Goal: Task Accomplishment & Management: Complete application form

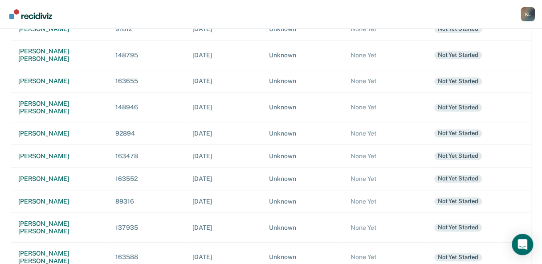
scroll to position [359, 0]
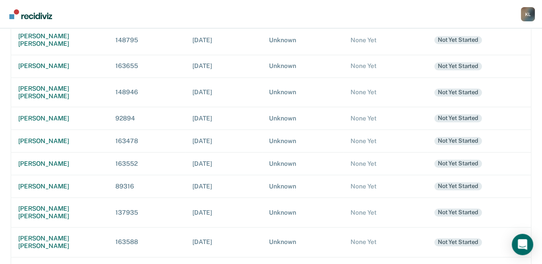
click at [84, 264] on div "[PERSON_NAME]" at bounding box center [59, 269] width 83 height 8
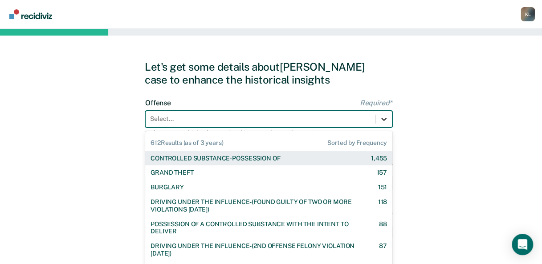
scroll to position [22, 0]
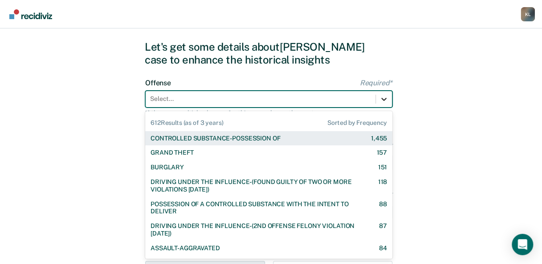
click at [389, 108] on div "612 results available. Use Up and Down to choose options, press Enter to select…" at bounding box center [268, 99] width 247 height 17
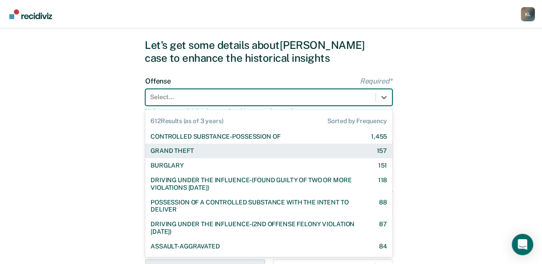
click at [195, 150] on div "GRAND THEFT 157" at bounding box center [268, 151] width 236 height 8
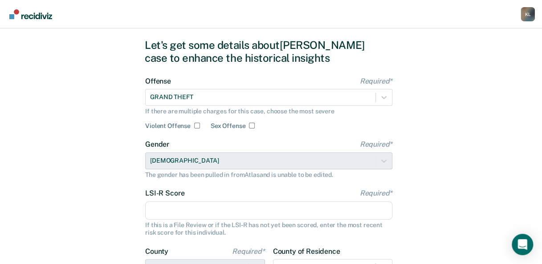
click at [289, 213] on input "LSI-R Score Required*" at bounding box center [268, 211] width 247 height 19
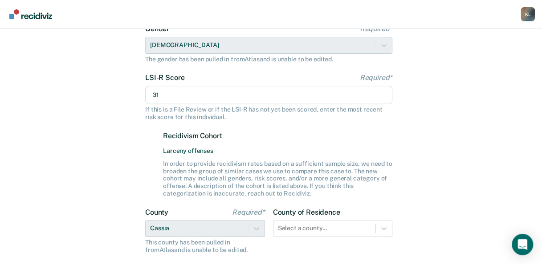
scroll to position [215, 0]
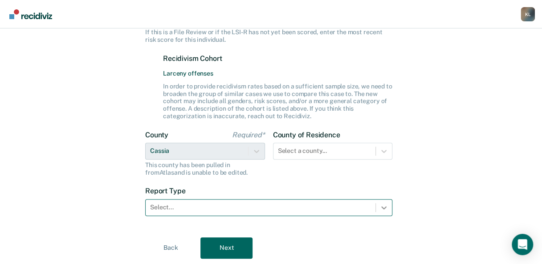
type input "31"
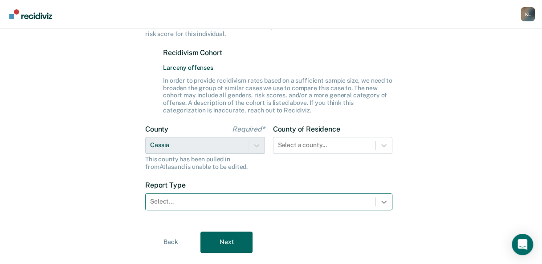
click at [376, 208] on div at bounding box center [384, 202] width 16 height 16
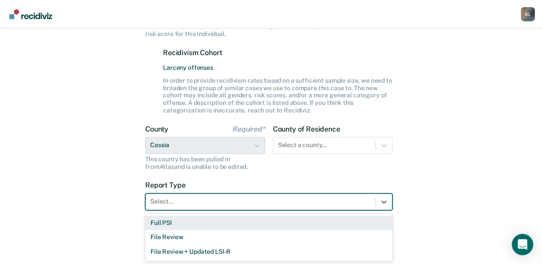
click at [173, 223] on div "Full PSI" at bounding box center [268, 223] width 247 height 15
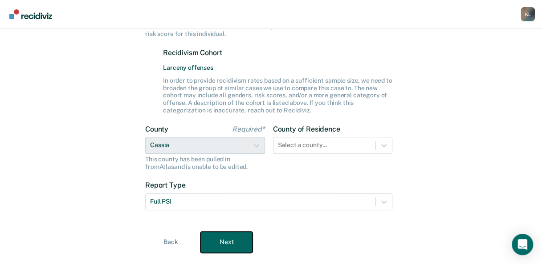
click at [222, 235] on button "Next" at bounding box center [226, 242] width 52 height 21
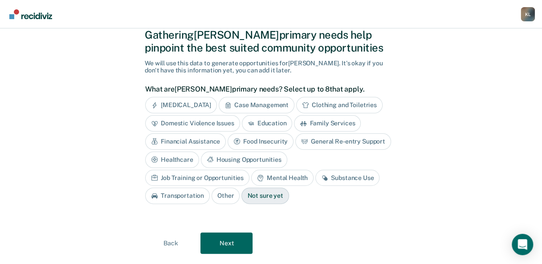
click at [191, 104] on div "[MEDICAL_DATA]" at bounding box center [181, 105] width 72 height 16
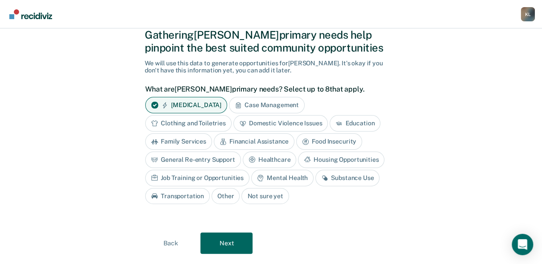
click at [253, 102] on div "Case Management" at bounding box center [267, 105] width 76 height 16
click at [219, 124] on div "Clothing and Toiletries" at bounding box center [188, 123] width 86 height 16
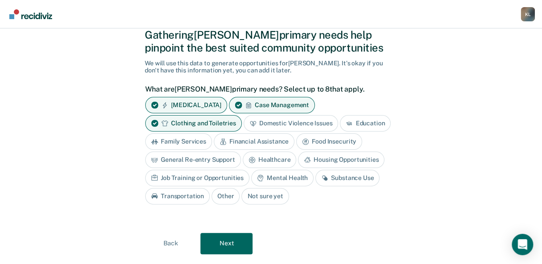
click at [357, 122] on div "Education" at bounding box center [365, 123] width 51 height 16
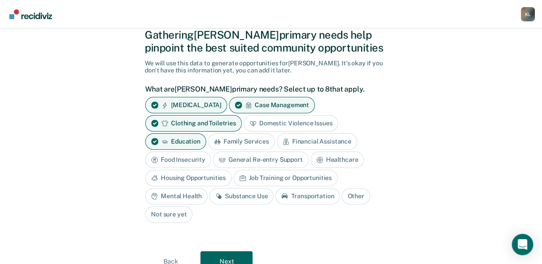
click at [307, 144] on div "Financial Assistance" at bounding box center [317, 142] width 81 height 16
click at [218, 180] on div "Housing Opportunities" at bounding box center [188, 178] width 86 height 16
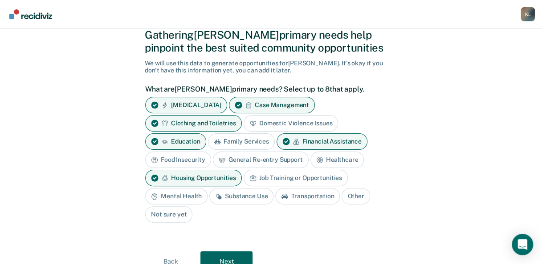
click at [262, 175] on div "Job Training or Opportunities" at bounding box center [296, 178] width 104 height 16
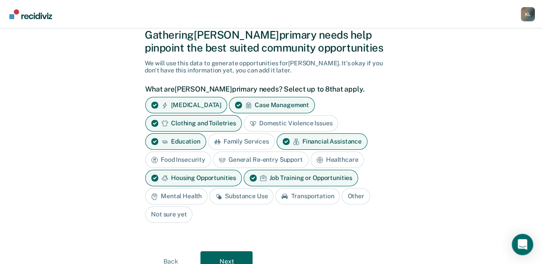
click at [193, 193] on div "Mental Health" at bounding box center [176, 196] width 62 height 16
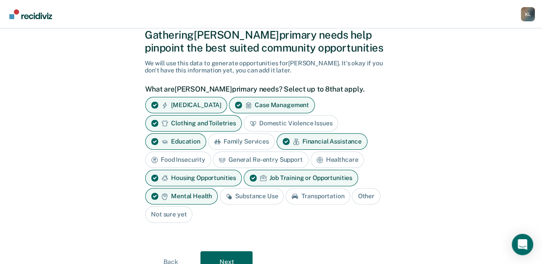
click at [303, 199] on div "Transportation" at bounding box center [317, 196] width 65 height 16
click at [310, 196] on div "Transportation" at bounding box center [317, 196] width 65 height 16
click at [230, 255] on button "Next" at bounding box center [226, 262] width 52 height 21
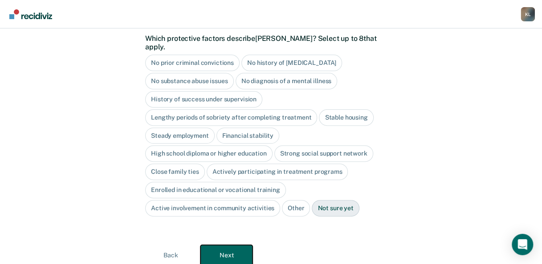
scroll to position [95, 0]
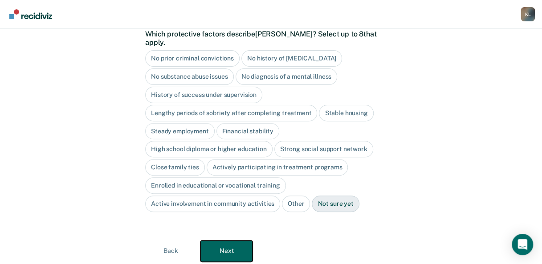
click at [237, 245] on button "Next" at bounding box center [226, 251] width 52 height 21
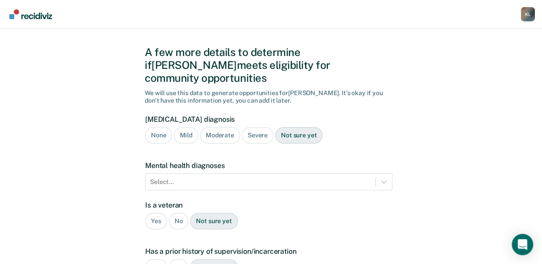
scroll to position [10, 0]
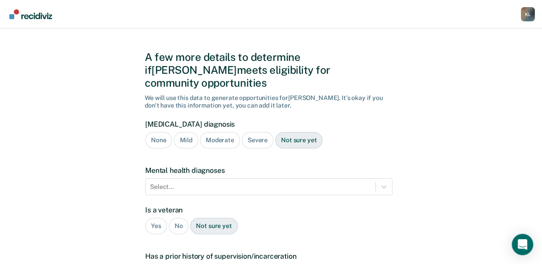
click at [255, 132] on div "Severe" at bounding box center [258, 140] width 32 height 16
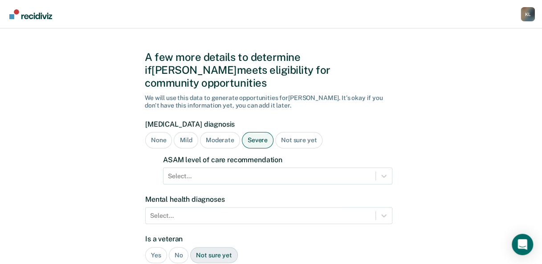
click at [155, 132] on div "None" at bounding box center [158, 140] width 27 height 16
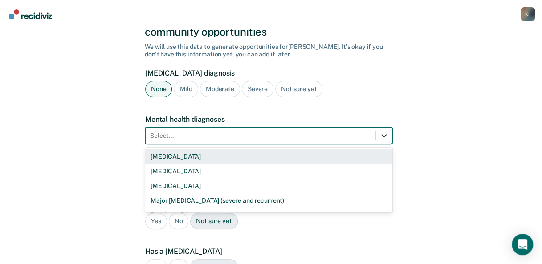
click at [383, 144] on div "9 results available. Use Up and Down to choose options, press Enter to select t…" at bounding box center [268, 135] width 247 height 17
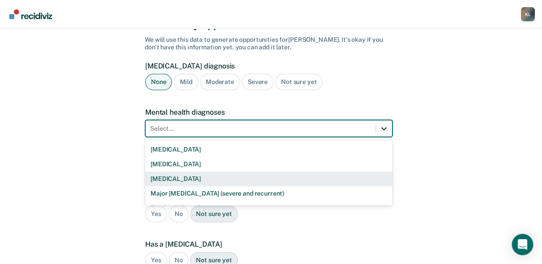
scroll to position [69, 0]
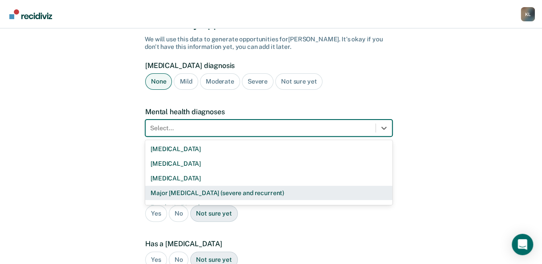
click at [224, 186] on div "Major [MEDICAL_DATA] (severe and recurrent)" at bounding box center [268, 193] width 247 height 15
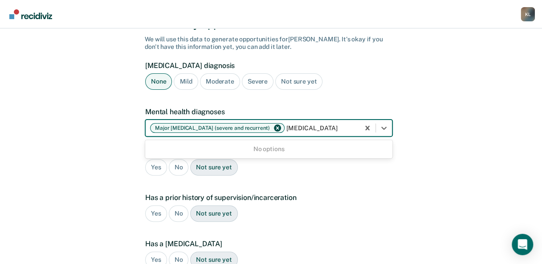
type input "[MEDICAL_DATA]"
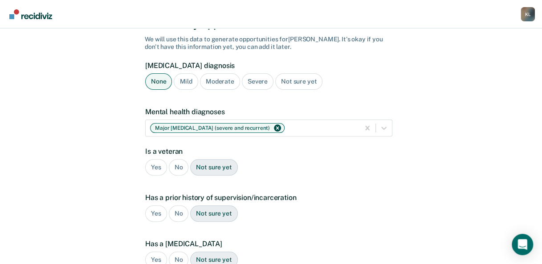
click at [352, 170] on form "[MEDICAL_DATA] diagnosis None Mild Moderate Severe Not sure yet Mental health d…" at bounding box center [268, 219] width 247 height 317
click at [181, 159] on div "No" at bounding box center [179, 167] width 20 height 16
click at [157, 206] on div "Yes" at bounding box center [156, 214] width 22 height 16
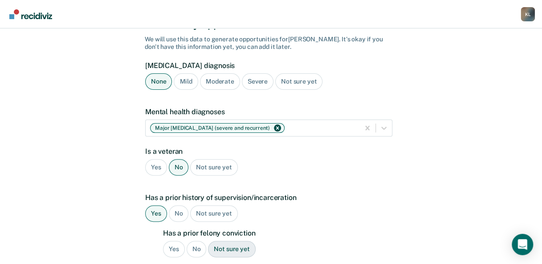
click at [195, 241] on div "No" at bounding box center [197, 249] width 20 height 16
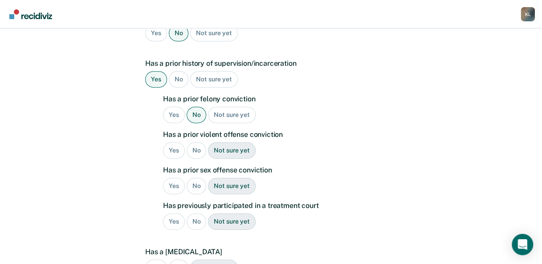
scroll to position [216, 0]
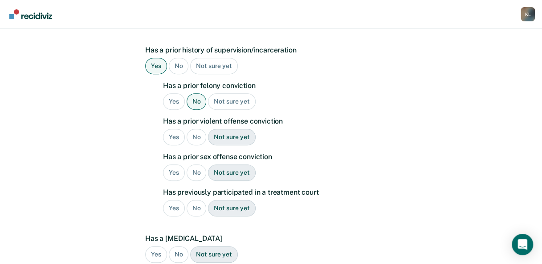
click at [194, 129] on div "No" at bounding box center [197, 137] width 20 height 16
click at [195, 165] on div "No" at bounding box center [197, 173] width 20 height 16
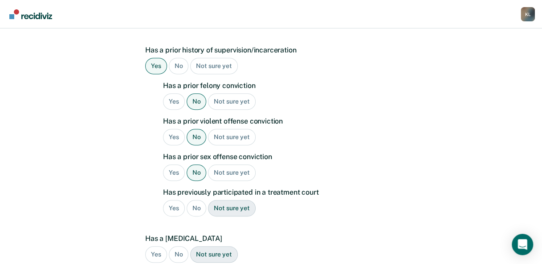
click at [199, 200] on div "No" at bounding box center [197, 208] width 20 height 16
click at [158, 247] on div "Yes" at bounding box center [156, 255] width 22 height 16
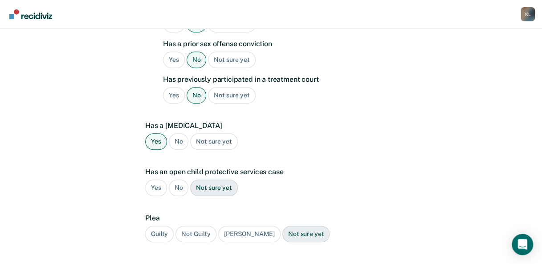
scroll to position [374, 0]
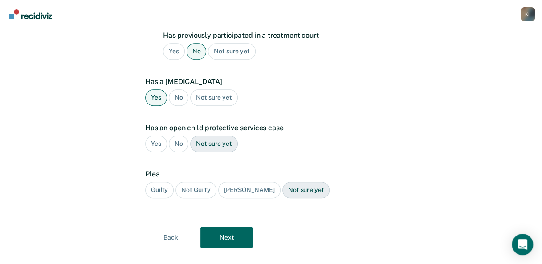
click at [164, 182] on div "Guilty" at bounding box center [159, 190] width 28 height 16
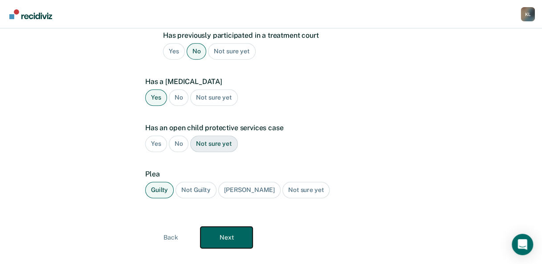
click at [224, 227] on button "Next" at bounding box center [226, 237] width 52 height 21
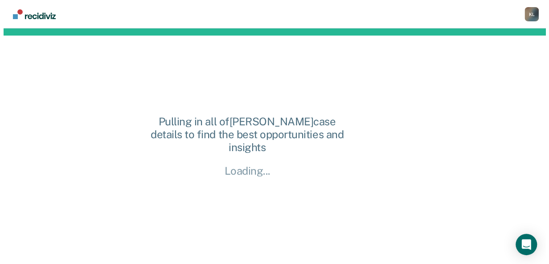
scroll to position [0, 0]
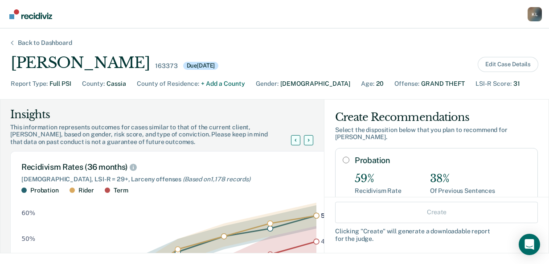
click at [342, 161] on input "Probation" at bounding box center [345, 160] width 7 height 7
radio input "true"
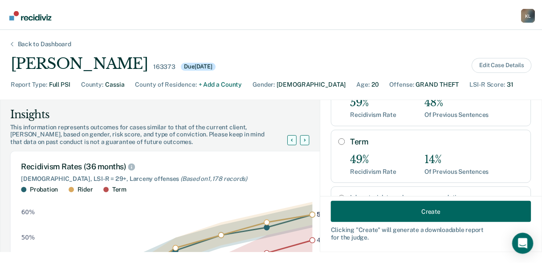
scroll to position [193, 0]
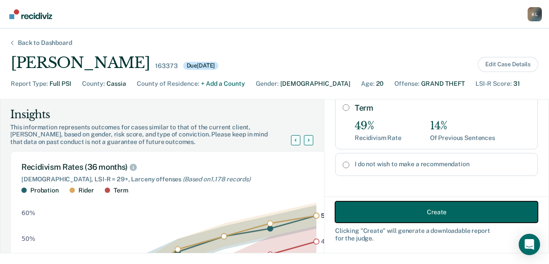
click at [453, 213] on button "Create" at bounding box center [436, 212] width 203 height 21
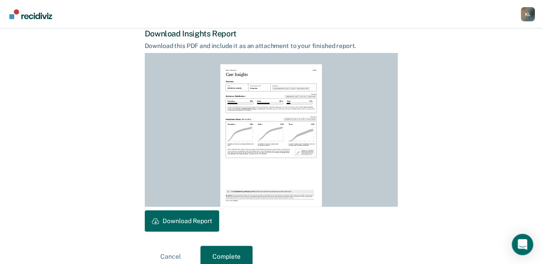
scroll to position [235, 0]
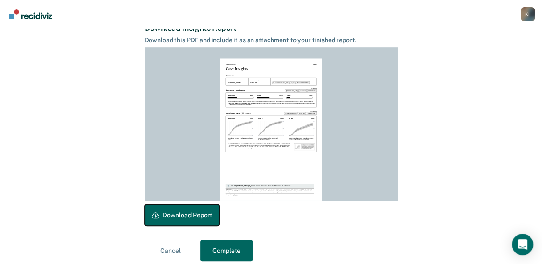
click at [211, 216] on button "Download Report" at bounding box center [182, 215] width 74 height 21
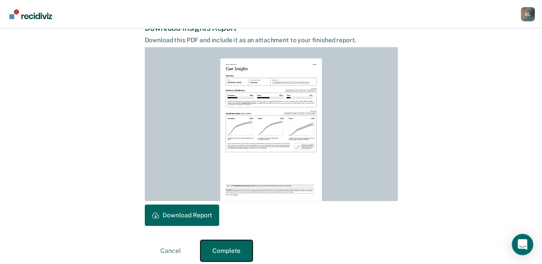
click at [206, 258] on button "Complete" at bounding box center [226, 250] width 52 height 21
